Goal: Task Accomplishment & Management: Manage account settings

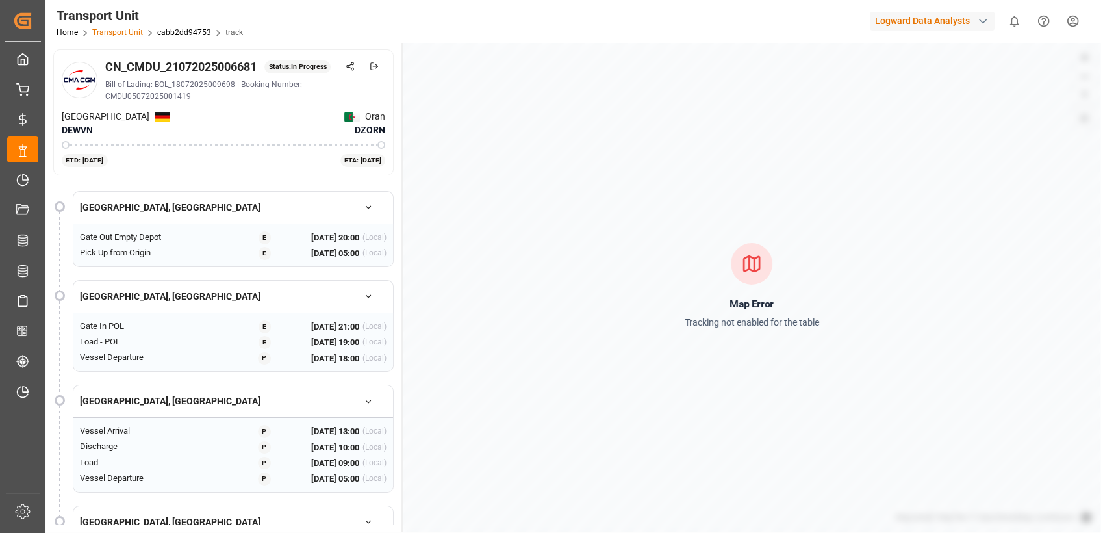
click at [116, 34] on link "Transport Unit" at bounding box center [117, 32] width 51 height 9
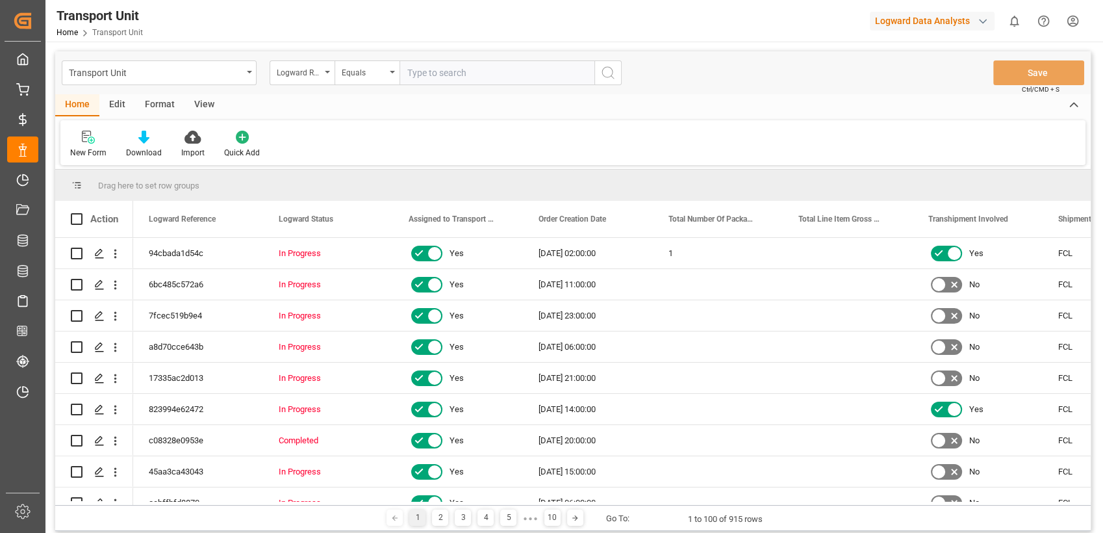
click at [114, 104] on div "Edit" at bounding box center [117, 105] width 36 height 22
click at [284, 151] on div "Schema Edit" at bounding box center [288, 153] width 44 height 12
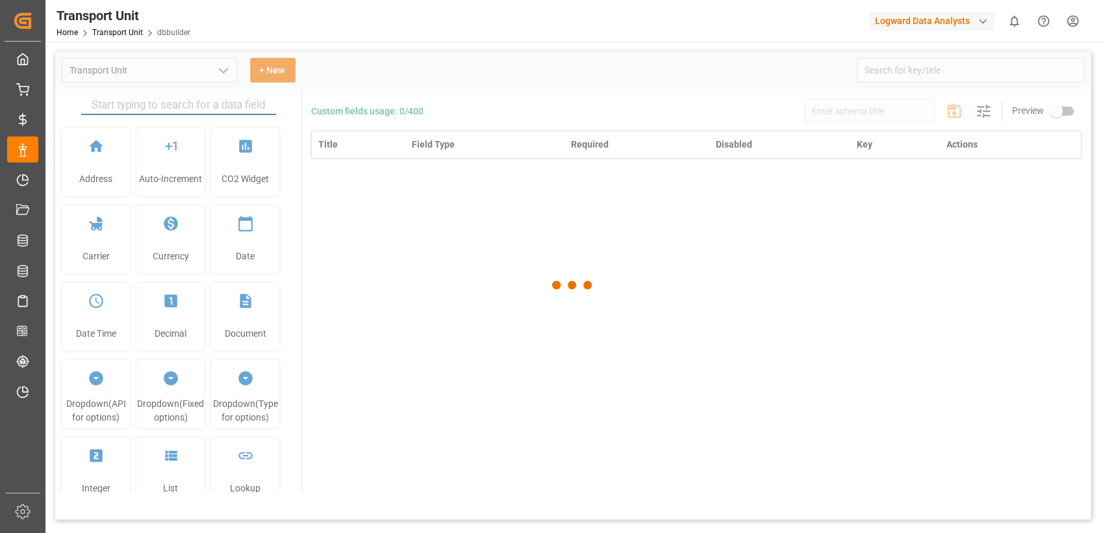
type input "Transport Unit"
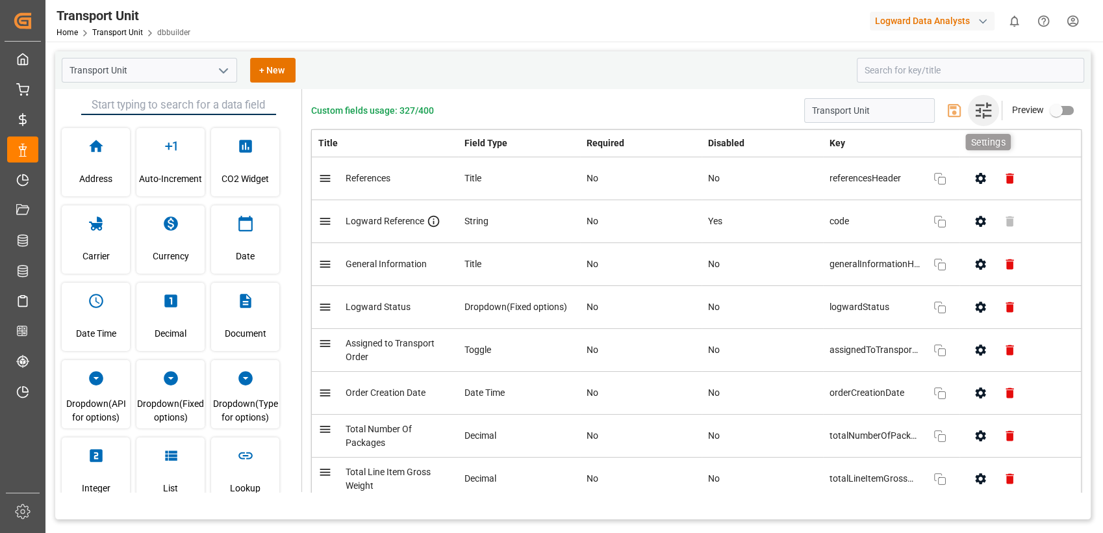
click at [984, 113] on icon "button" at bounding box center [983, 110] width 21 height 21
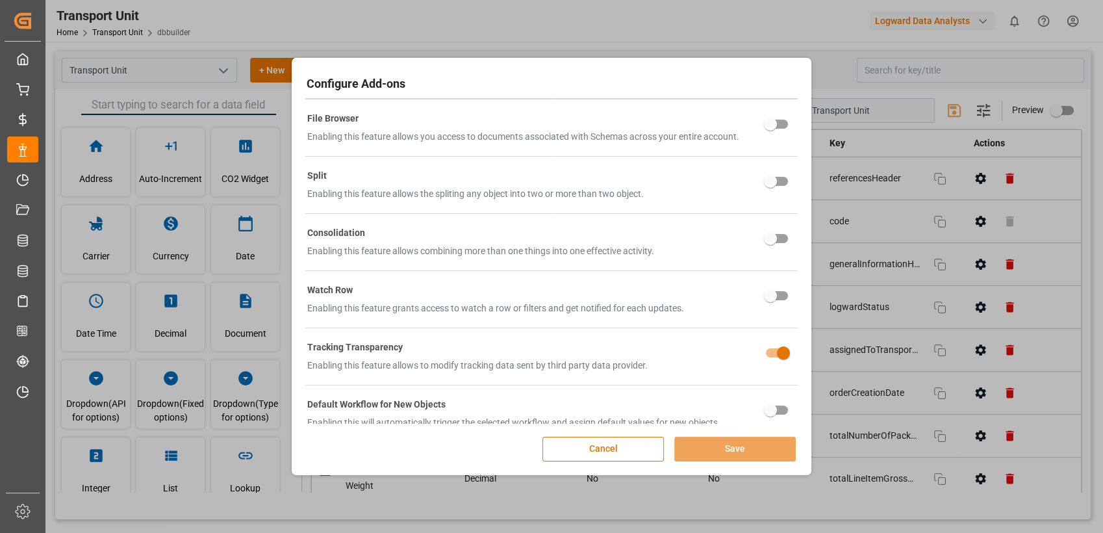
scroll to position [551, 0]
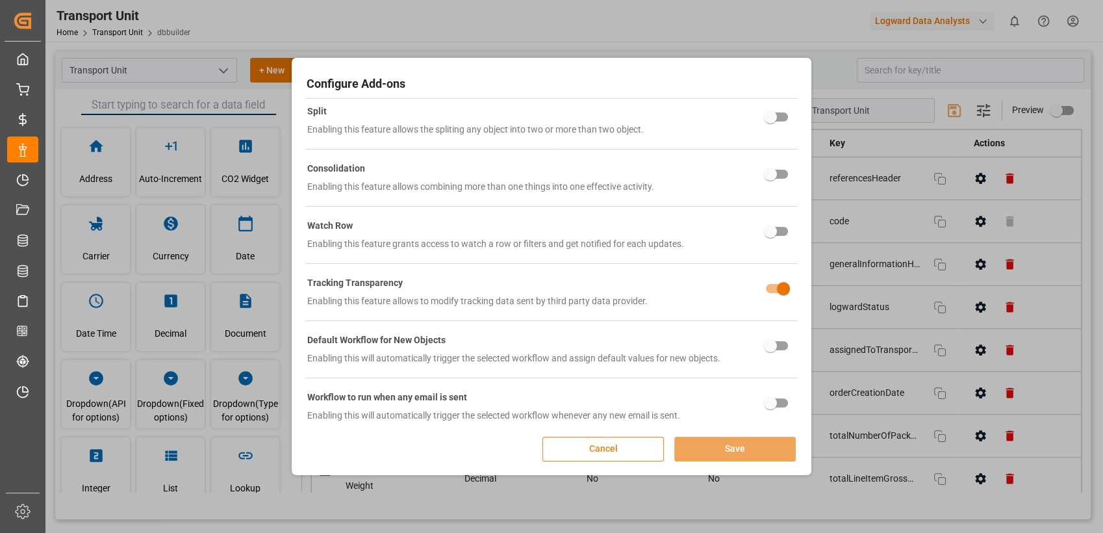
click at [588, 449] on button "Cancel" at bounding box center [602, 448] width 121 height 25
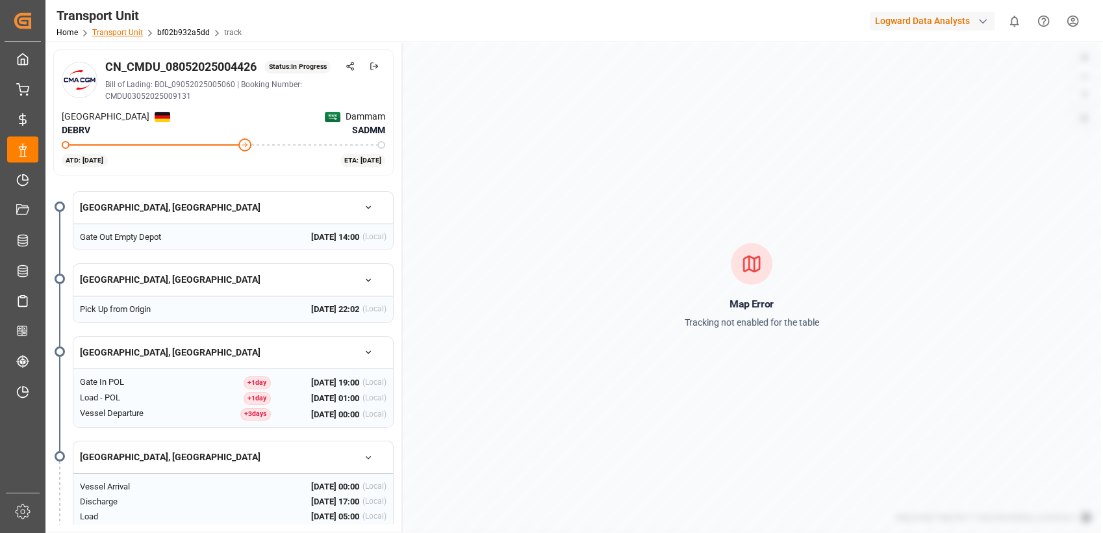
click at [114, 32] on link "Transport Unit" at bounding box center [117, 32] width 51 height 9
click at [379, 29] on div "Transport Unit Home Transport Unit bf02b932a5dd track Logward Data Analysts 0 N…" at bounding box center [569, 21] width 1066 height 42
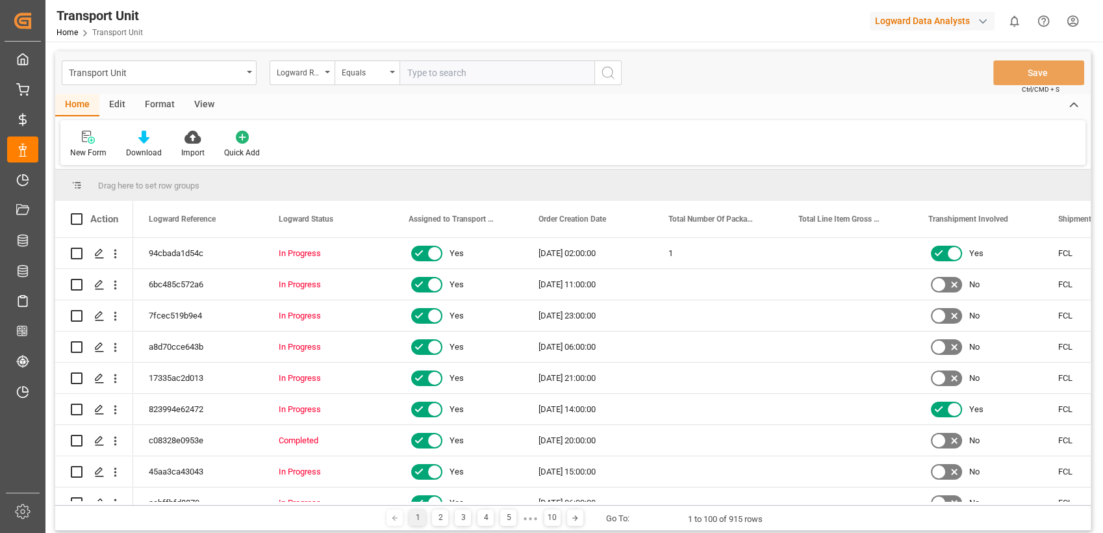
click at [116, 98] on div "Edit" at bounding box center [117, 105] width 36 height 22
click at [288, 136] on icon at bounding box center [285, 137] width 13 height 13
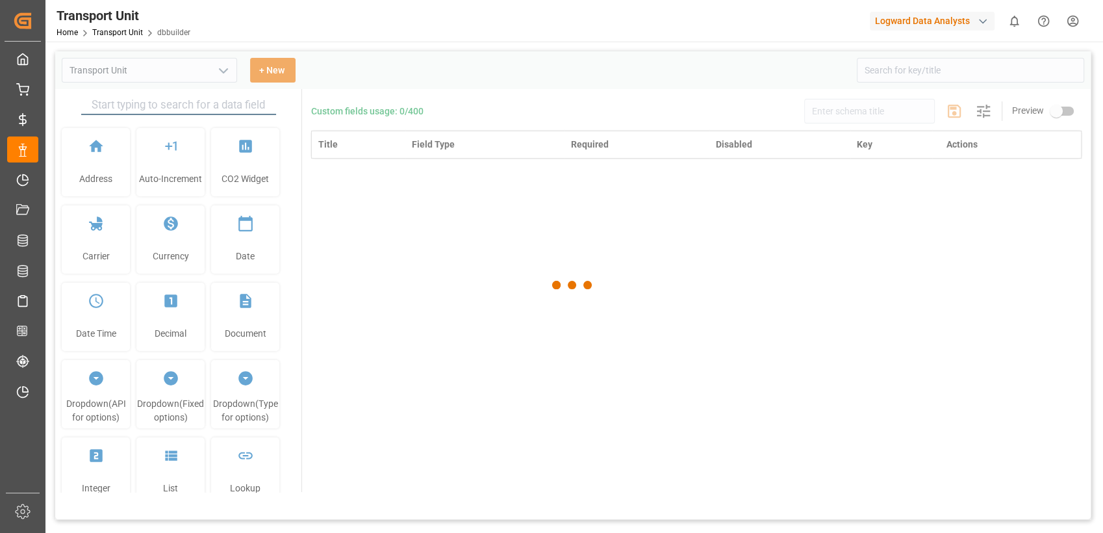
type input "Transport Unit"
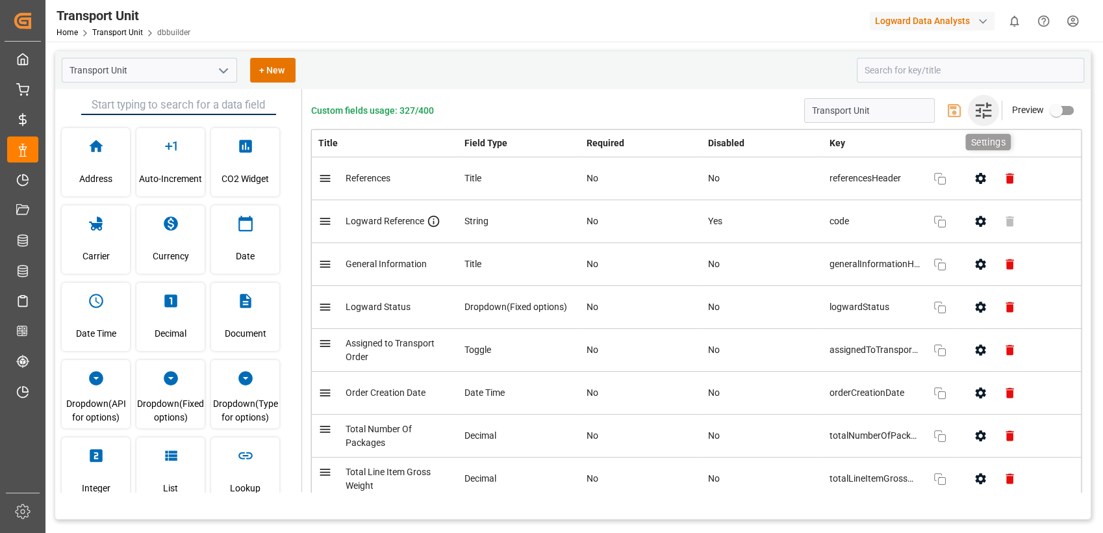
click at [982, 112] on icon "button" at bounding box center [983, 110] width 21 height 21
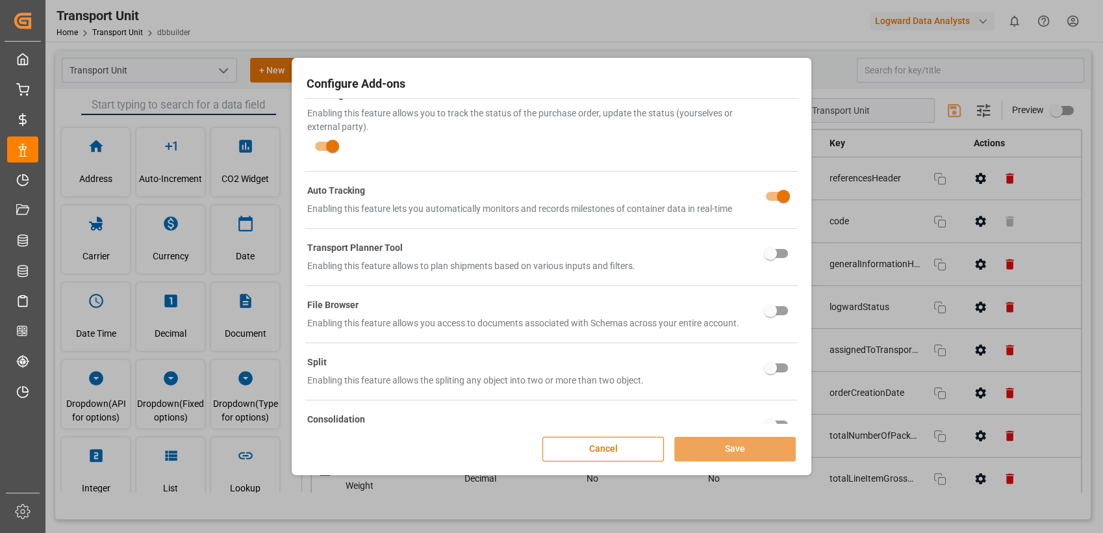
scroll to position [301, 0]
click at [586, 457] on button "Cancel" at bounding box center [602, 448] width 121 height 25
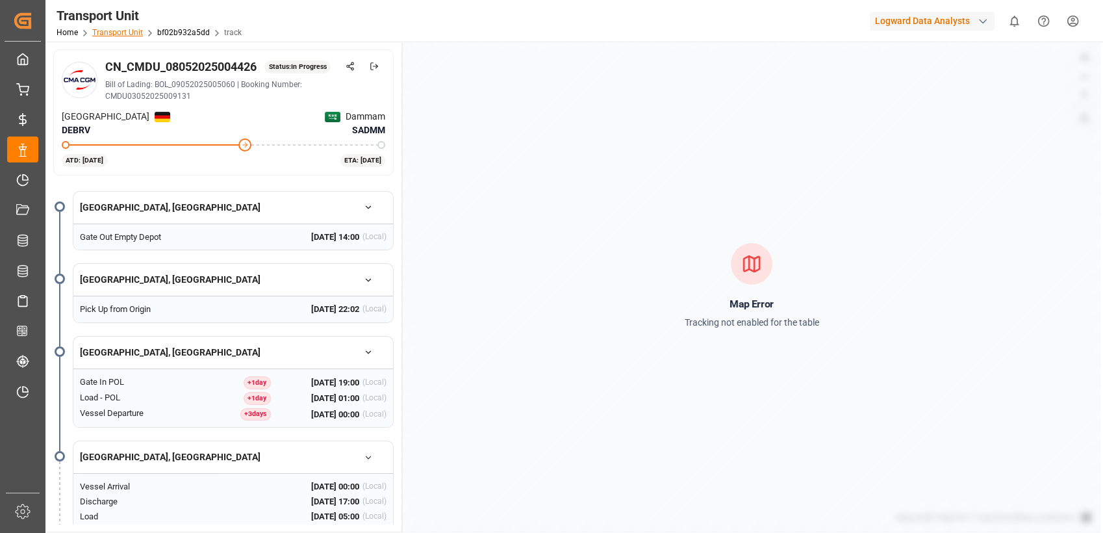
click at [127, 32] on link "Transport Unit" at bounding box center [117, 32] width 51 height 9
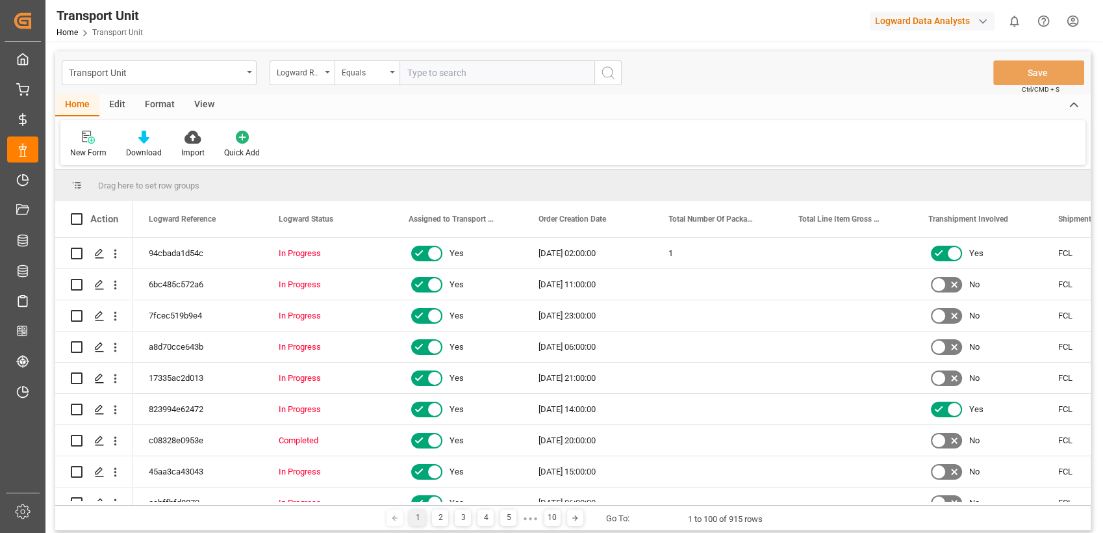
click at [118, 105] on div "Edit" at bounding box center [117, 105] width 36 height 22
drag, startPoint x: 119, startPoint y: 106, endPoint x: 282, endPoint y: 142, distance: 167.0
click at [282, 142] on icon at bounding box center [285, 137] width 13 height 13
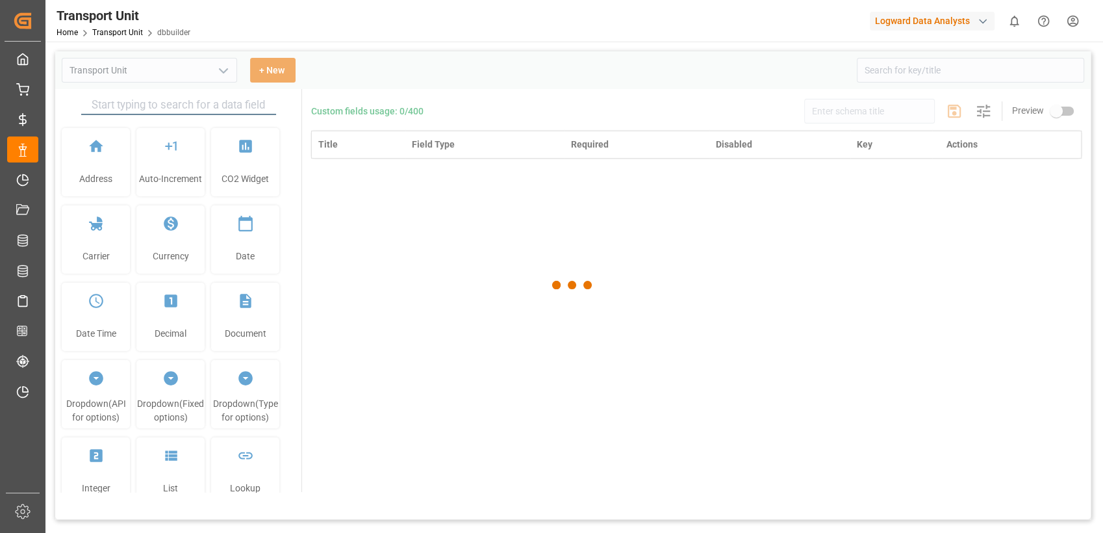
type input "Transport Unit"
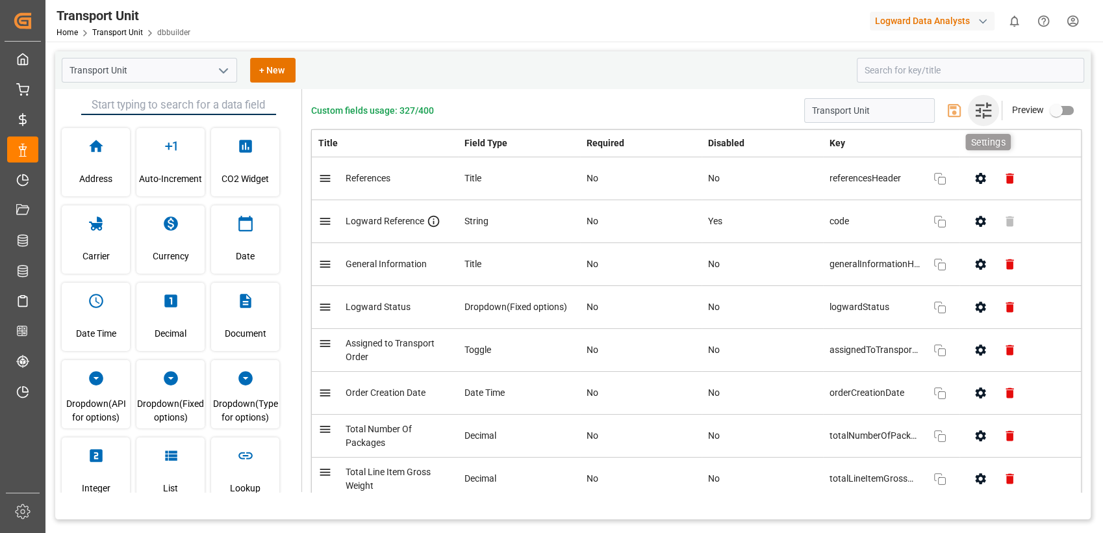
click at [593, 114] on icon "button" at bounding box center [983, 110] width 21 height 21
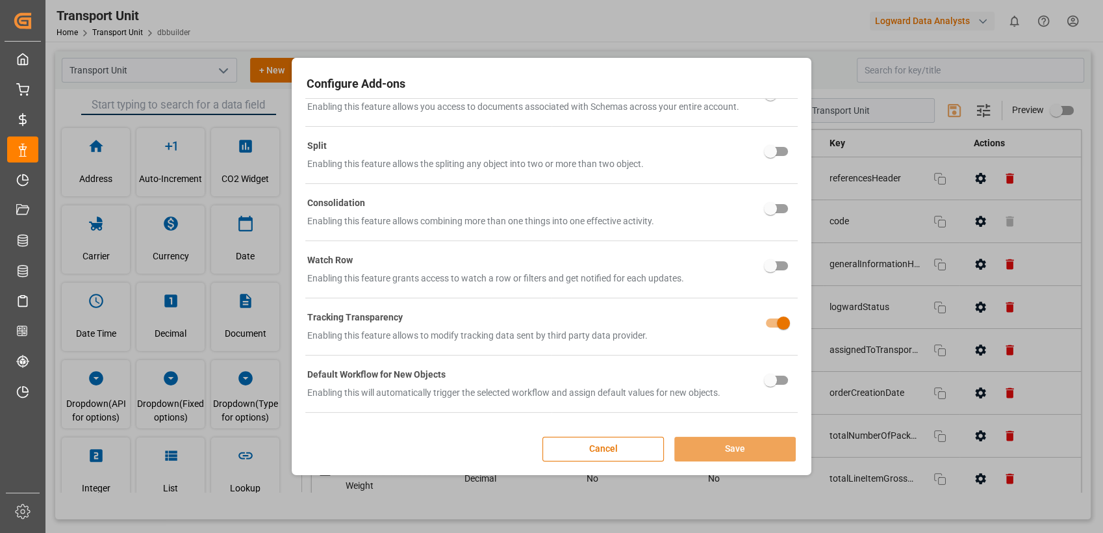
scroll to position [551, 0]
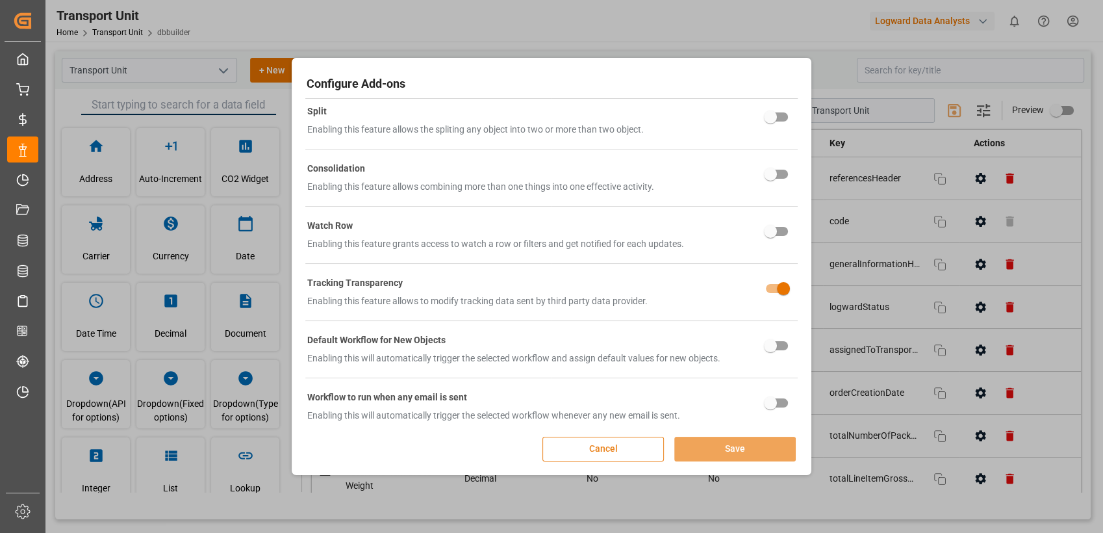
click at [593, 455] on button "Cancel" at bounding box center [602, 448] width 121 height 25
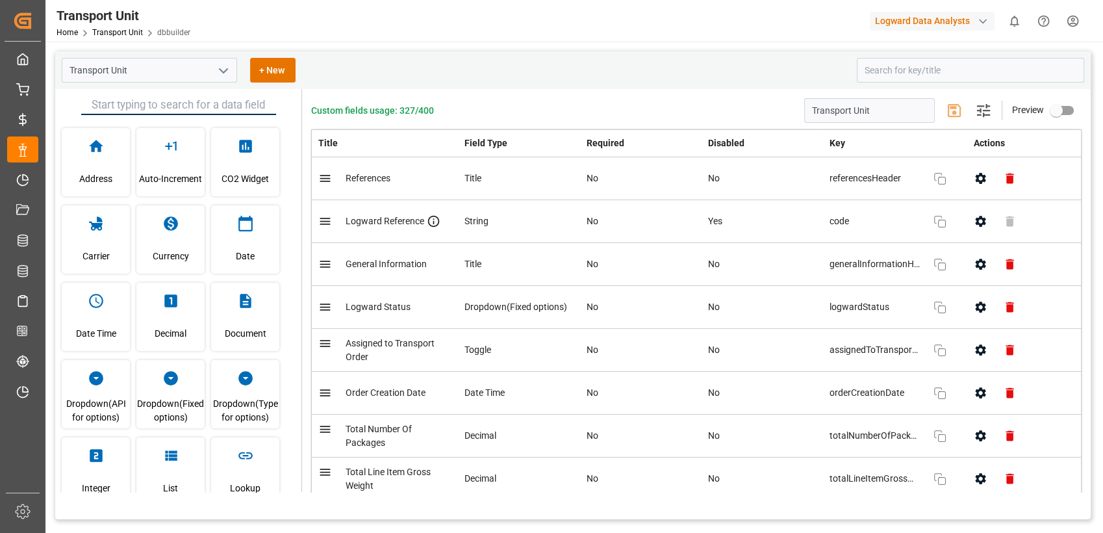
click at [123, 37] on div "Home Transport Unit dbbuilder" at bounding box center [124, 32] width 134 height 14
click at [120, 28] on link "Transport Unit" at bounding box center [117, 32] width 51 height 9
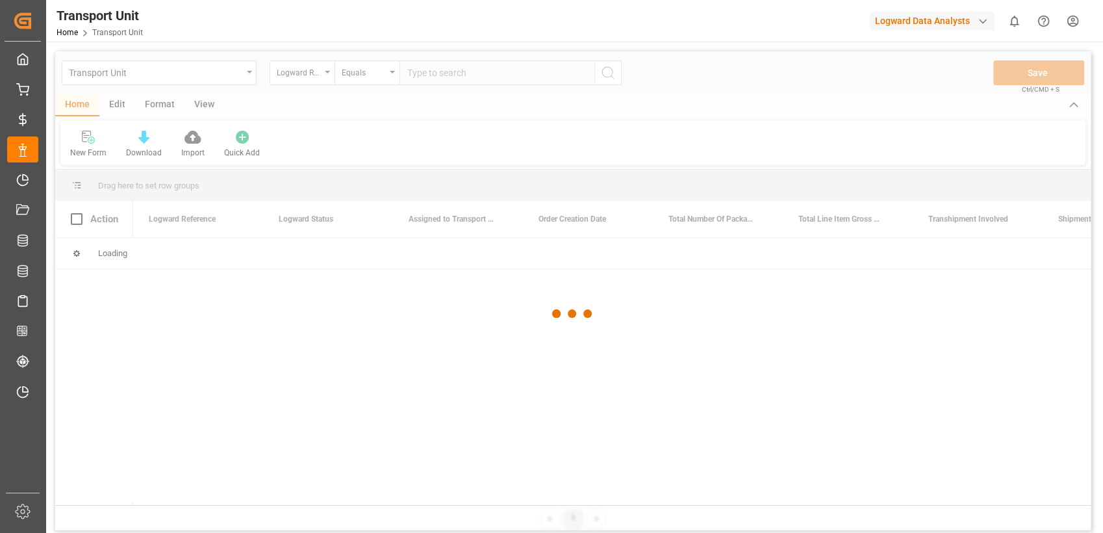
drag, startPoint x: 130, startPoint y: 99, endPoint x: 135, endPoint y: 220, distance: 120.9
click at [135, 220] on div at bounding box center [572, 313] width 1035 height 525
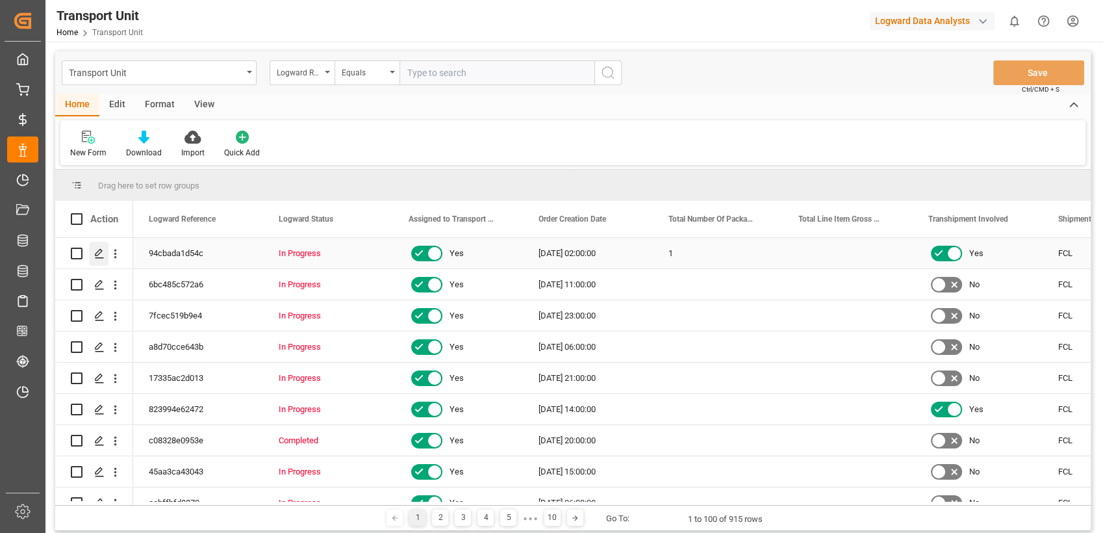
click at [99, 255] on icon "Press SPACE to select this row." at bounding box center [99, 253] width 10 height 10
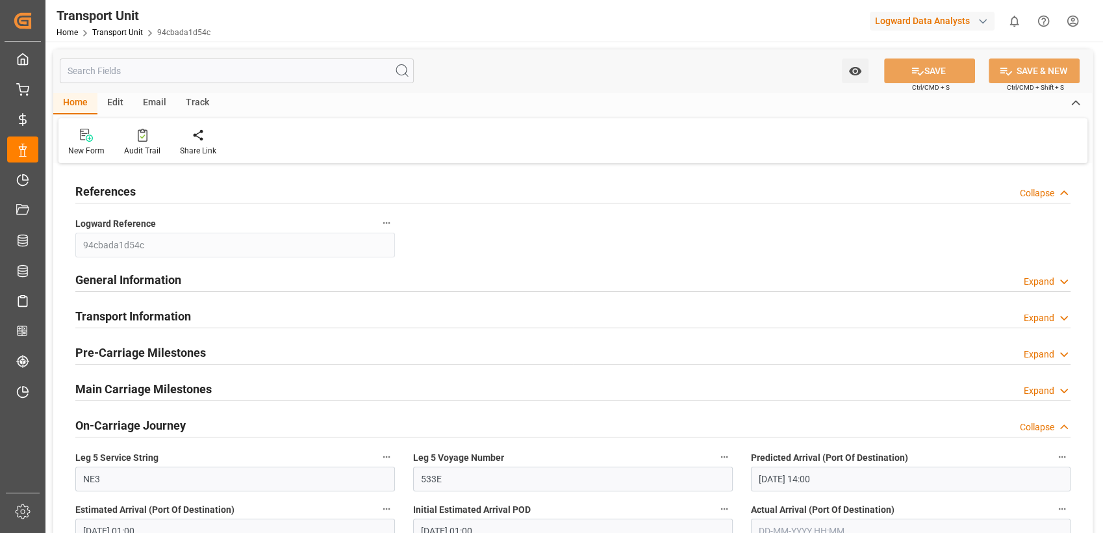
type input "02-11-2025 14:00"
type input "04-11-2025 01:00"
type input "06-11-2025 22:00"
type input "09-11-2025 02:00"
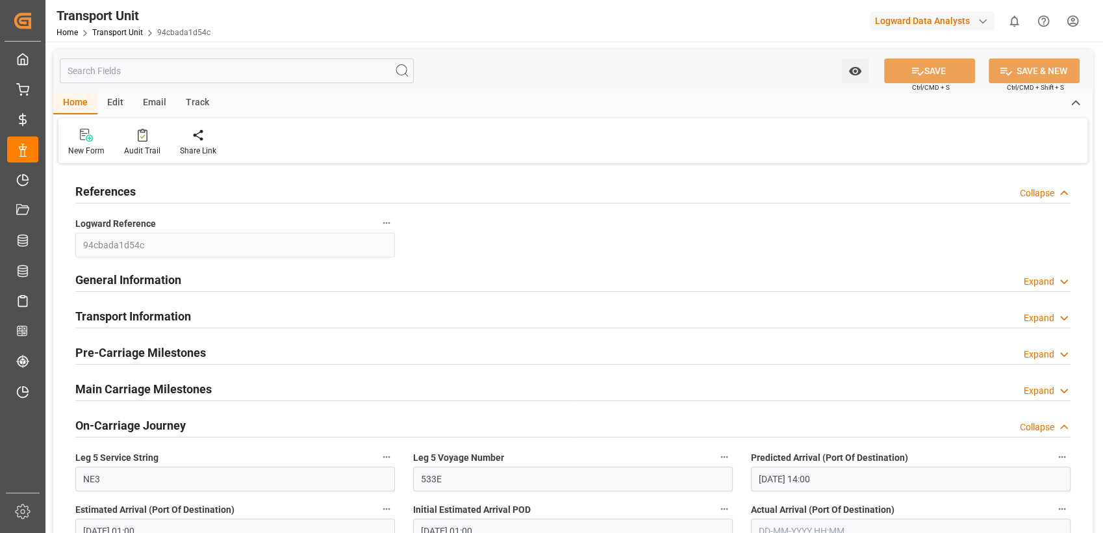
type input "09-11-2025 02:00"
type input "11-11-2025 11:00"
type input "15-11-2025 16:00"
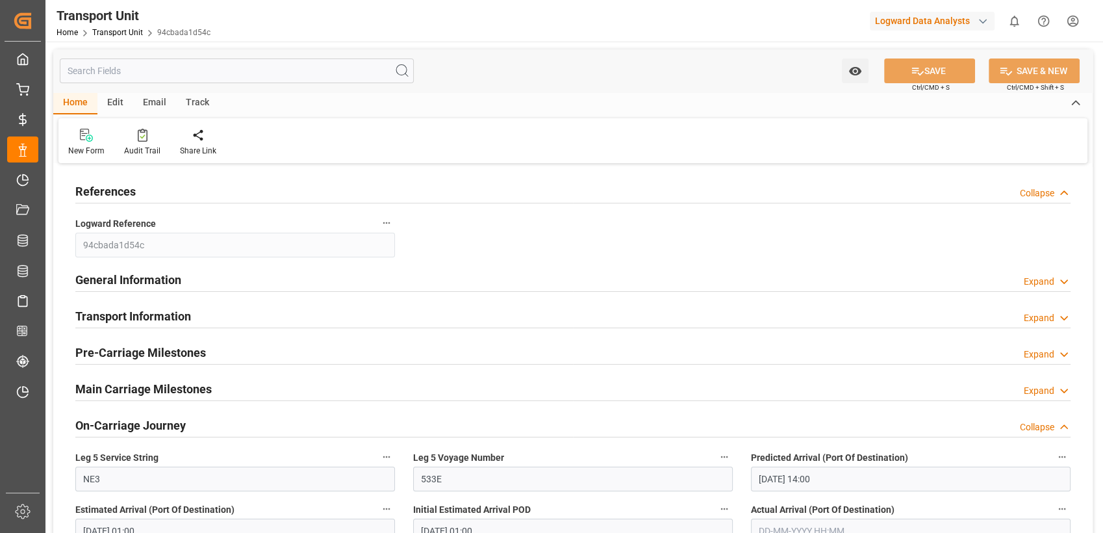
type input "13-11-2025 06:00"
type input "18-11-2025 01:00"
type input "18-11-2025 15:00"
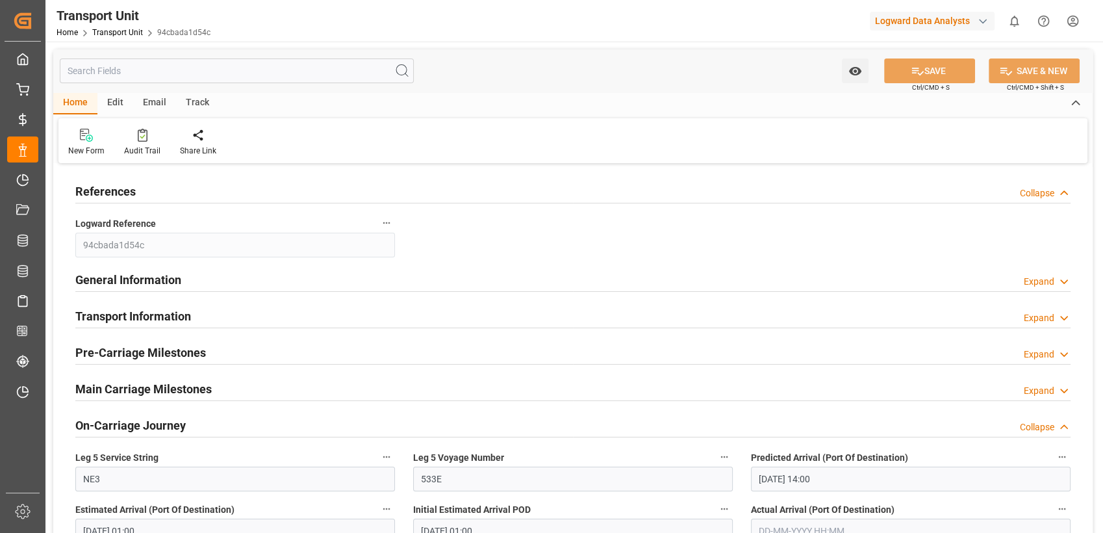
type input "19-11-2025 22:00"
type input "22-11-2025 19:00"
click at [189, 101] on div "Track" at bounding box center [197, 103] width 43 height 22
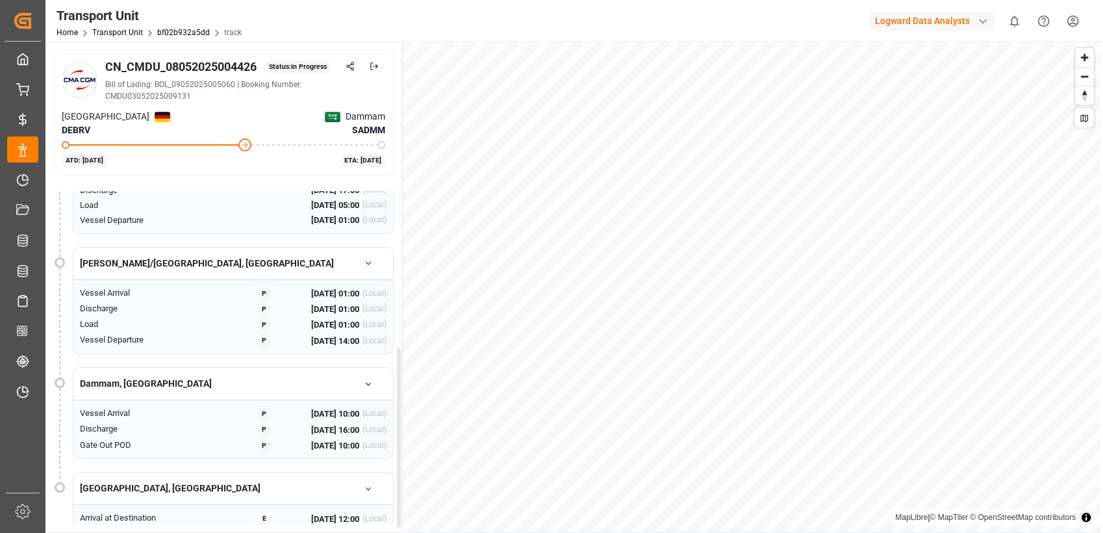
scroll to position [310, 0]
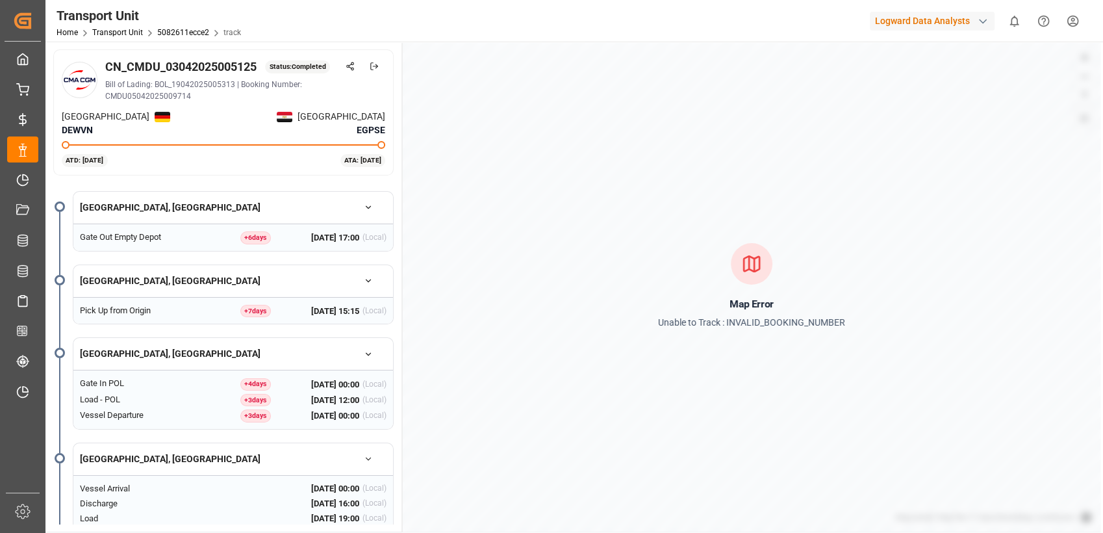
drag, startPoint x: 556, startPoint y: 262, endPoint x: 449, endPoint y: 262, distance: 106.5
click at [449, 262] on div "Map Error Unable to Track : INVALID_BOOKING_NUMBER" at bounding box center [752, 287] width 698 height 490
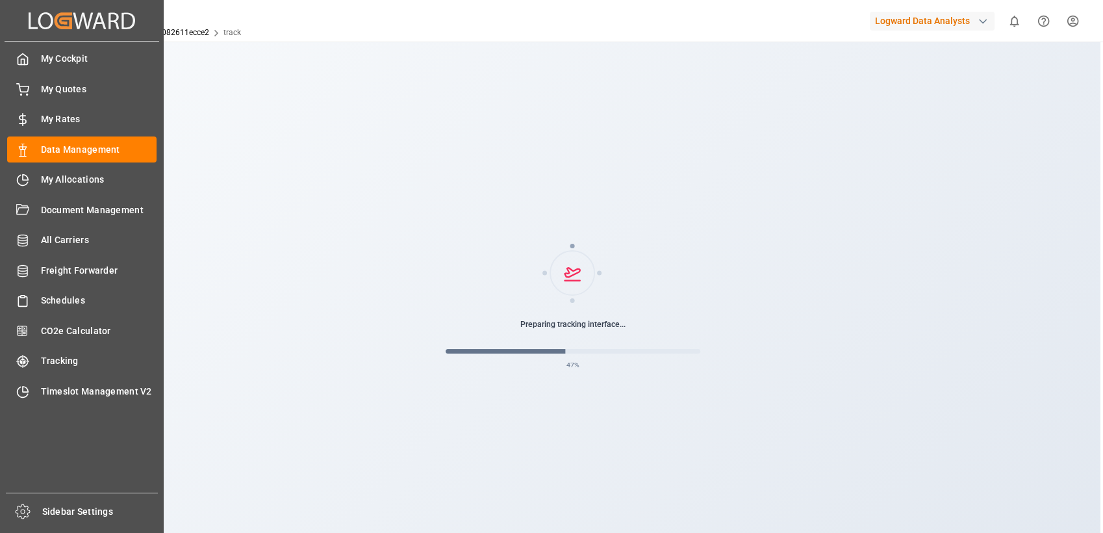
click at [49, 29] on icon "Created by potrace 1.15, written by [PERSON_NAME] [DATE]-[DATE]" at bounding box center [82, 20] width 107 height 21
